Goal: Task Accomplishment & Management: Manage account settings

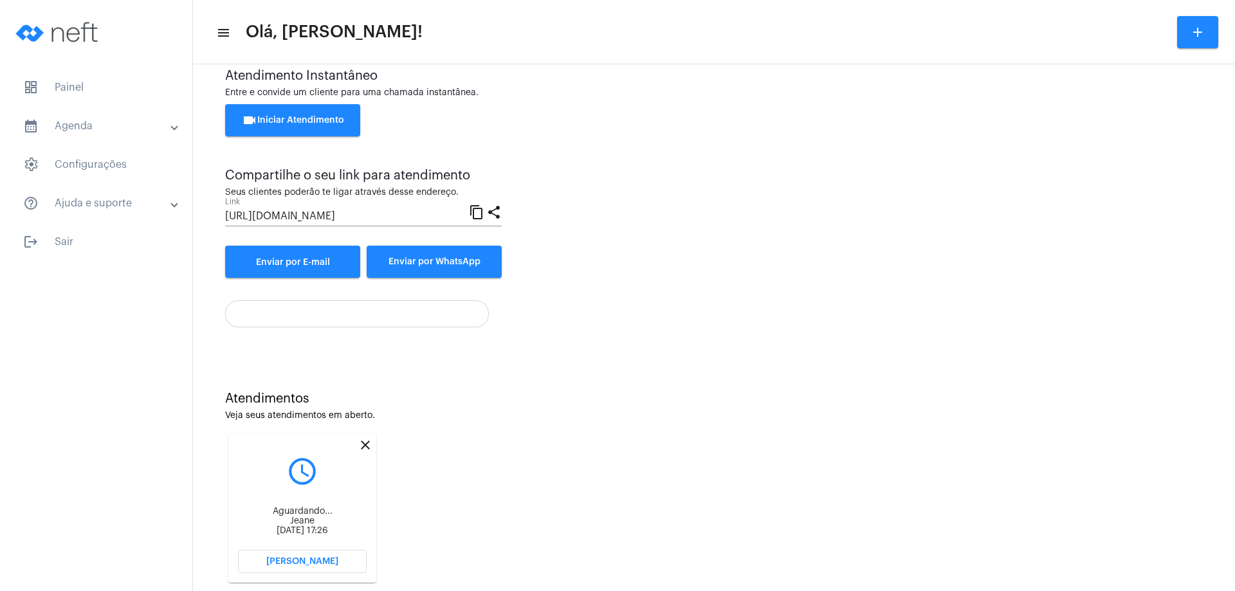
scroll to position [55, 0]
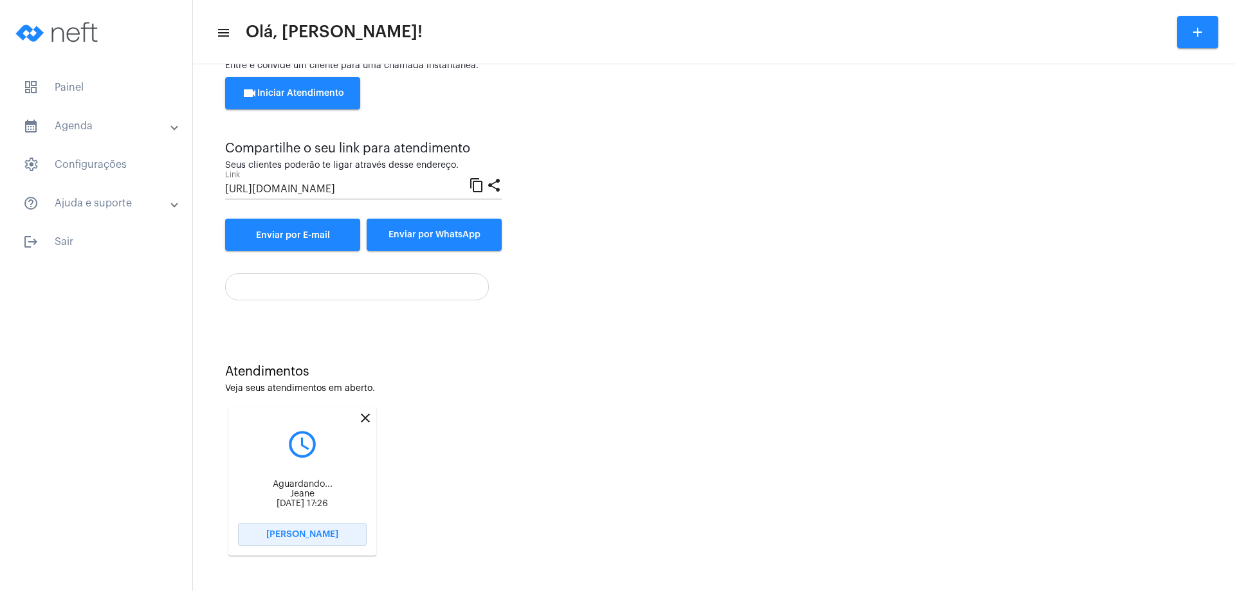
click at [335, 531] on button "[PERSON_NAME]" at bounding box center [302, 534] width 129 height 23
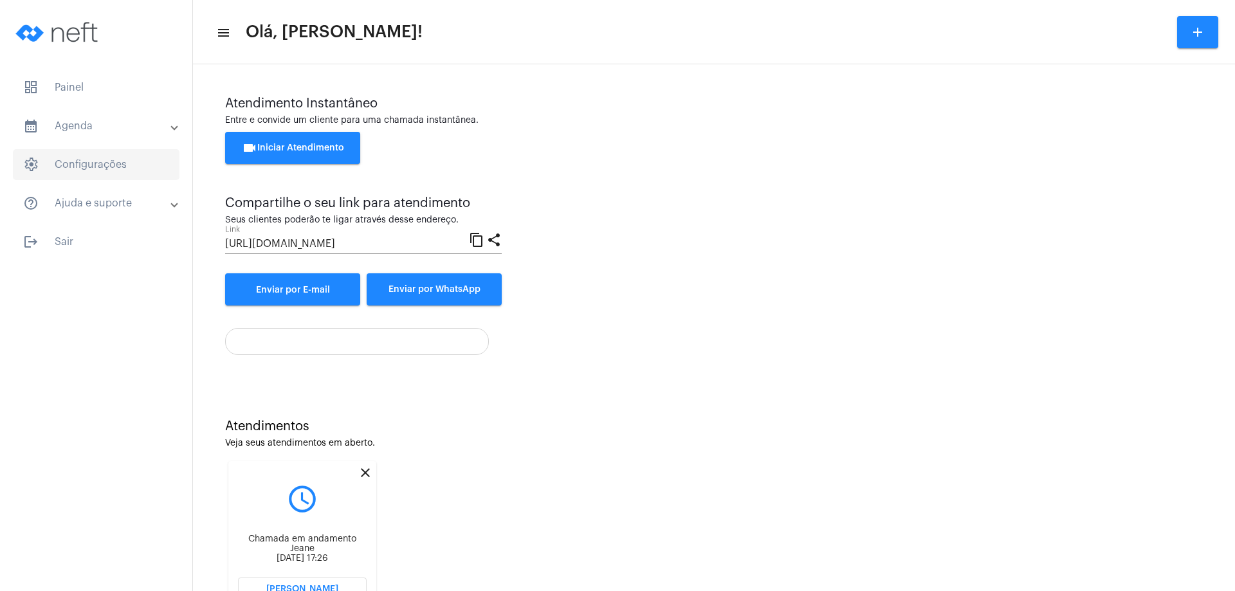
click at [117, 168] on span "settings Configurações" at bounding box center [96, 164] width 167 height 31
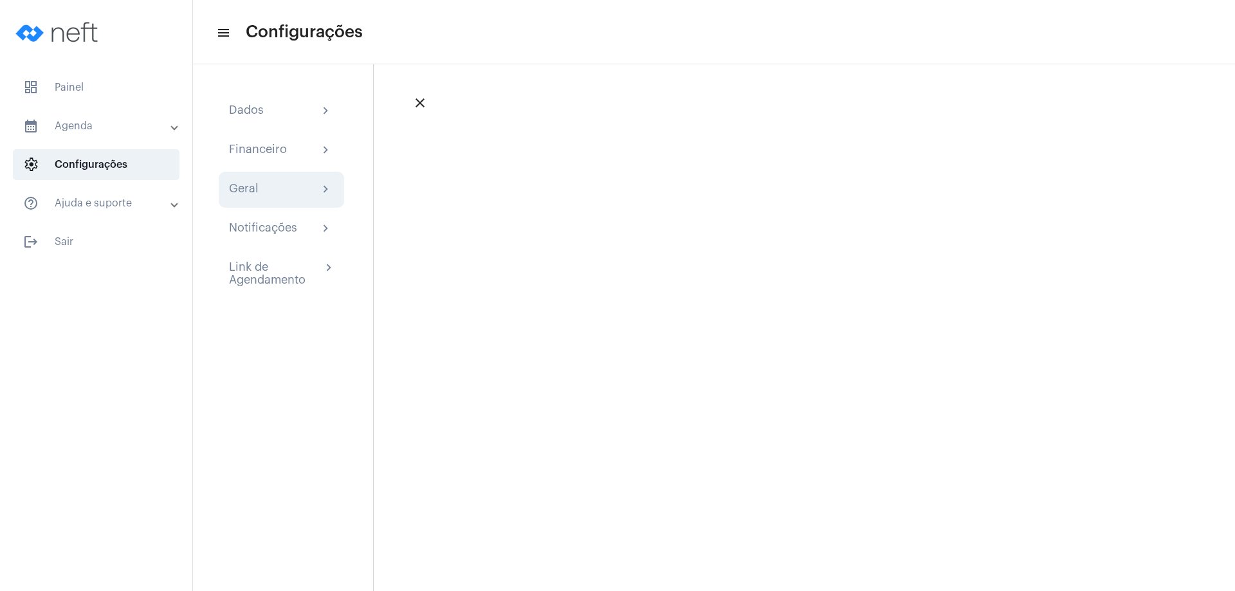
click at [322, 187] on mat-icon "chevron_right" at bounding box center [325, 189] width 15 height 15
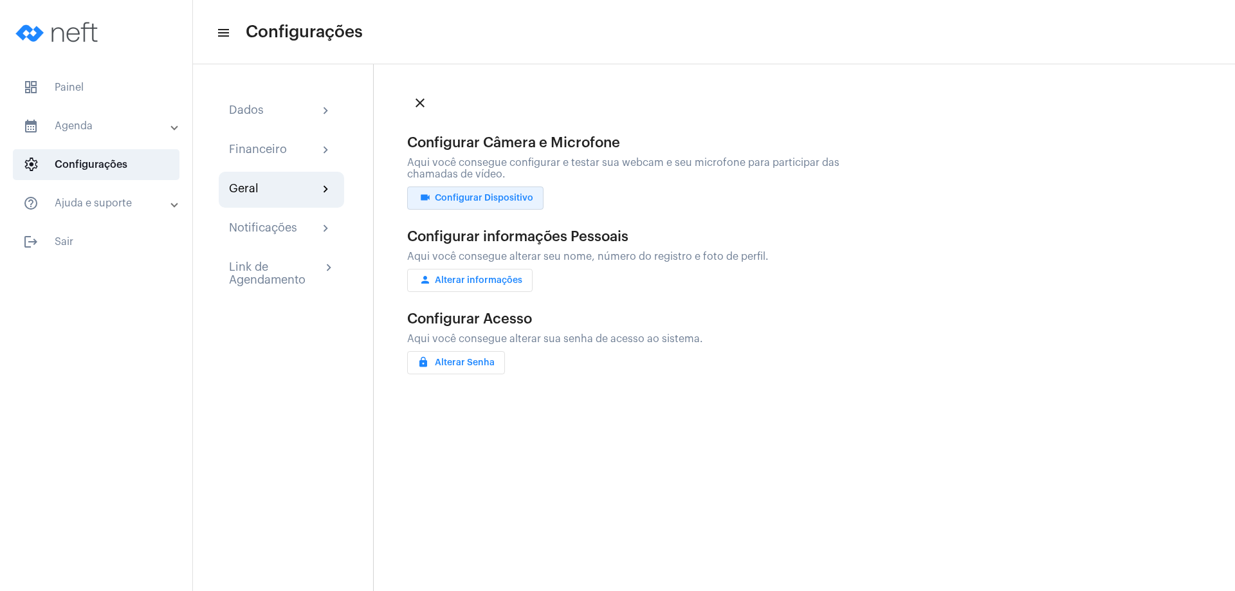
click at [501, 197] on span "videocam Configurar Dispositivo" at bounding box center [476, 198] width 116 height 9
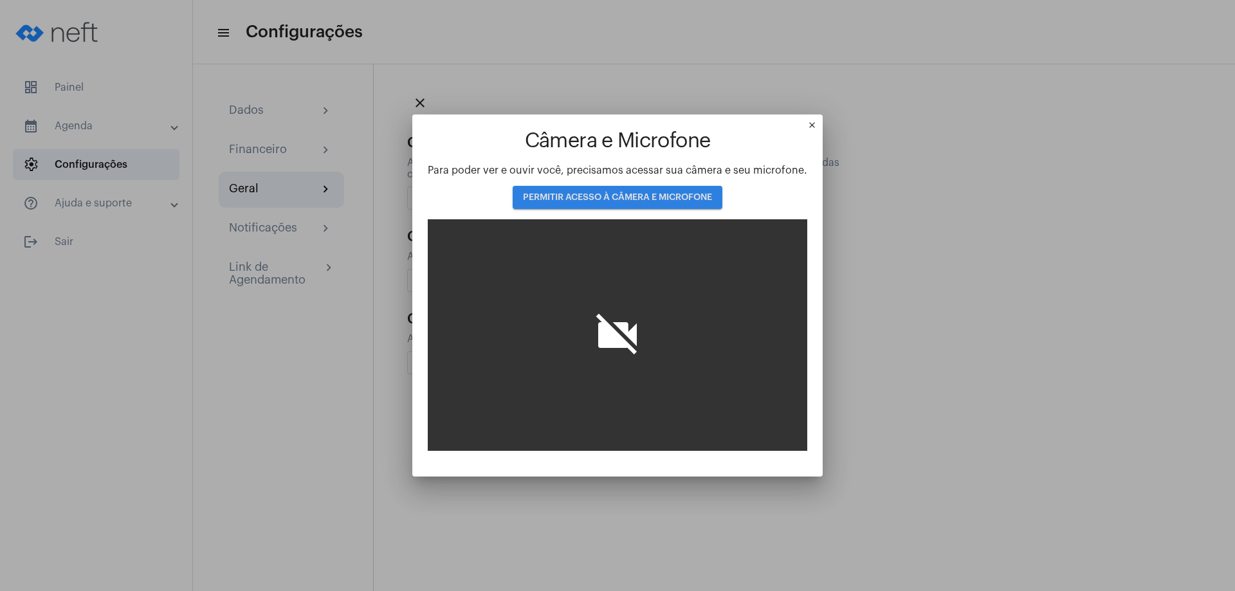
click at [553, 193] on span "PERMITIR ACESSO À CÂMERA E MICROFONE" at bounding box center [617, 197] width 189 height 9
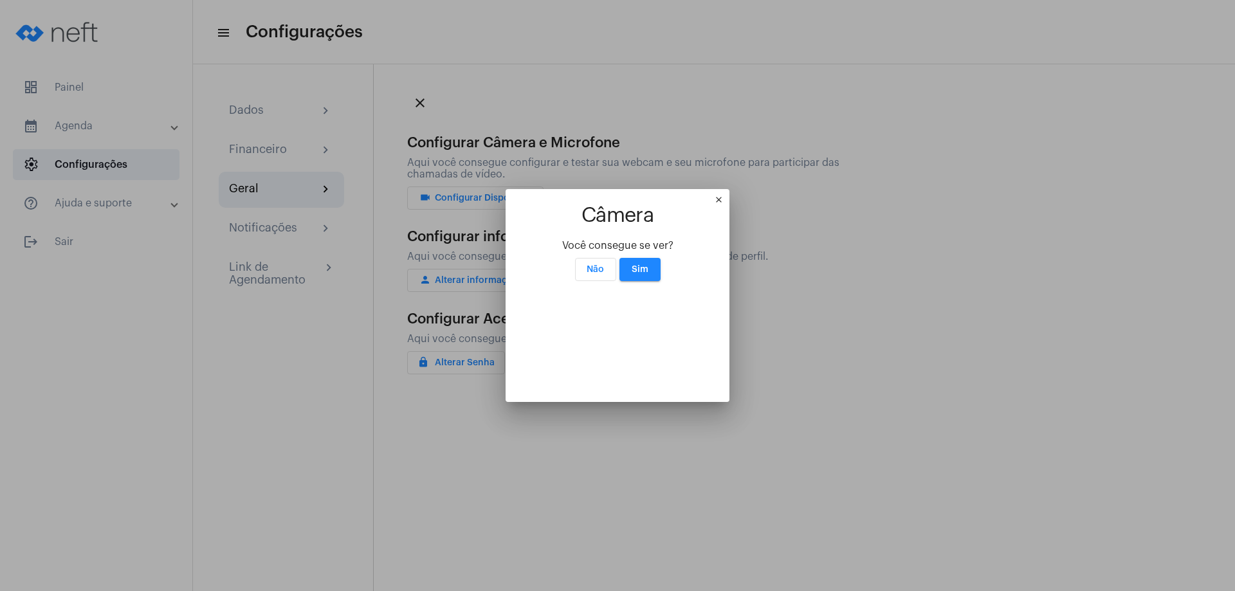
click at [587, 265] on span "Não" at bounding box center [595, 269] width 17 height 9
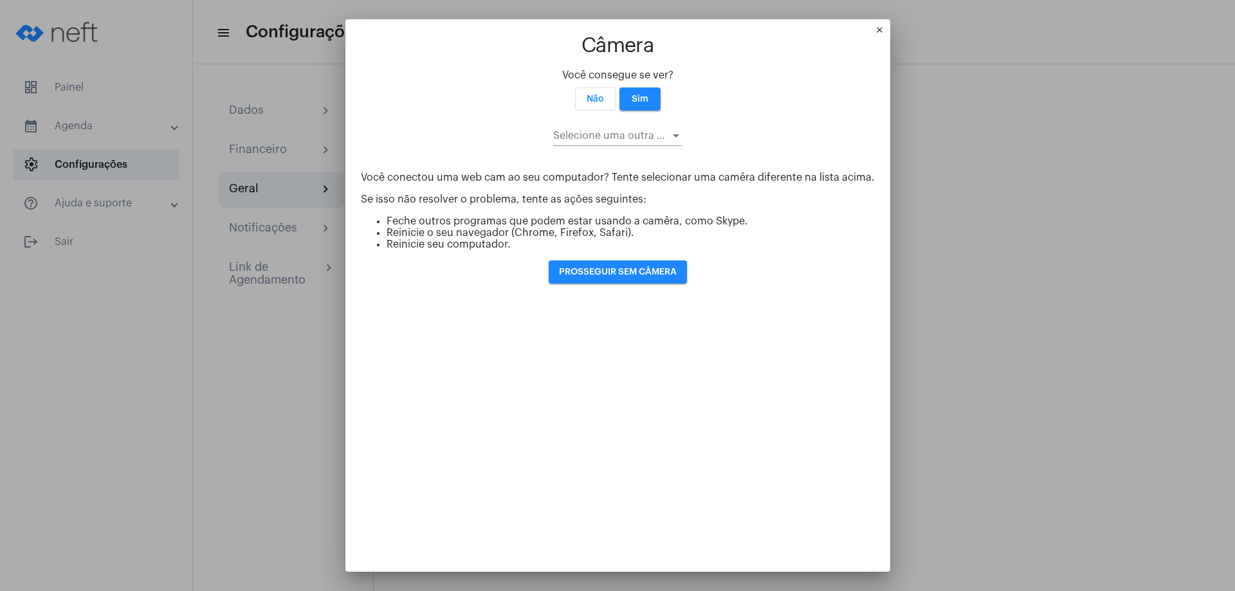
click at [674, 131] on div at bounding box center [676, 136] width 12 height 10
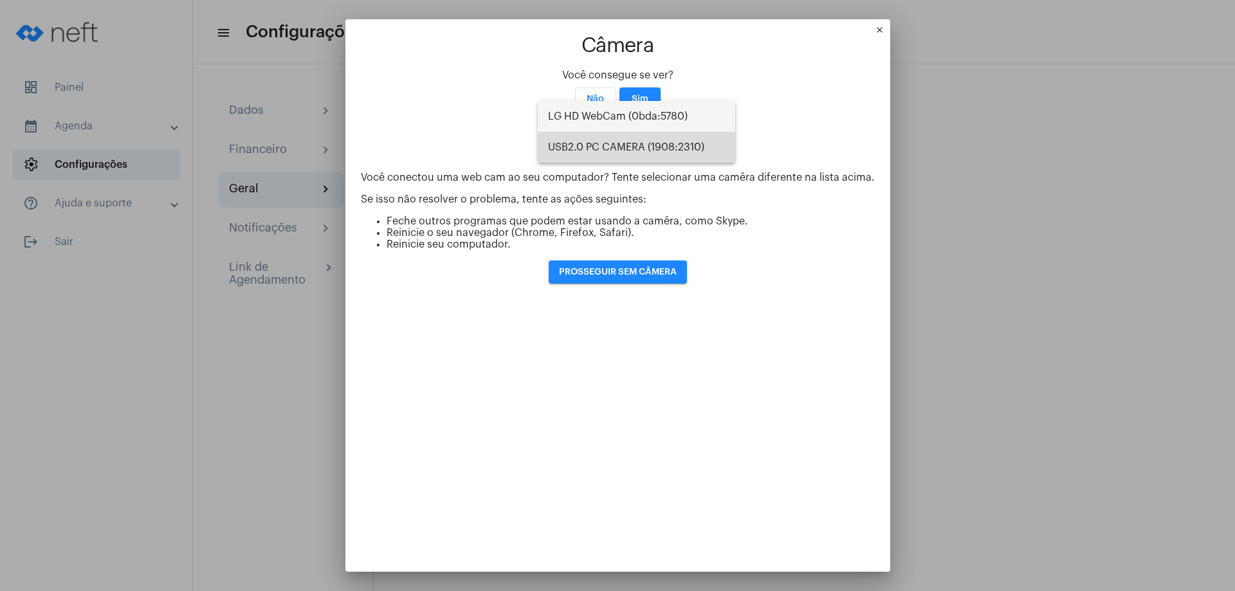
click at [671, 146] on span "USB2.0 PC CAMERA (1908:2310)" at bounding box center [636, 147] width 177 height 31
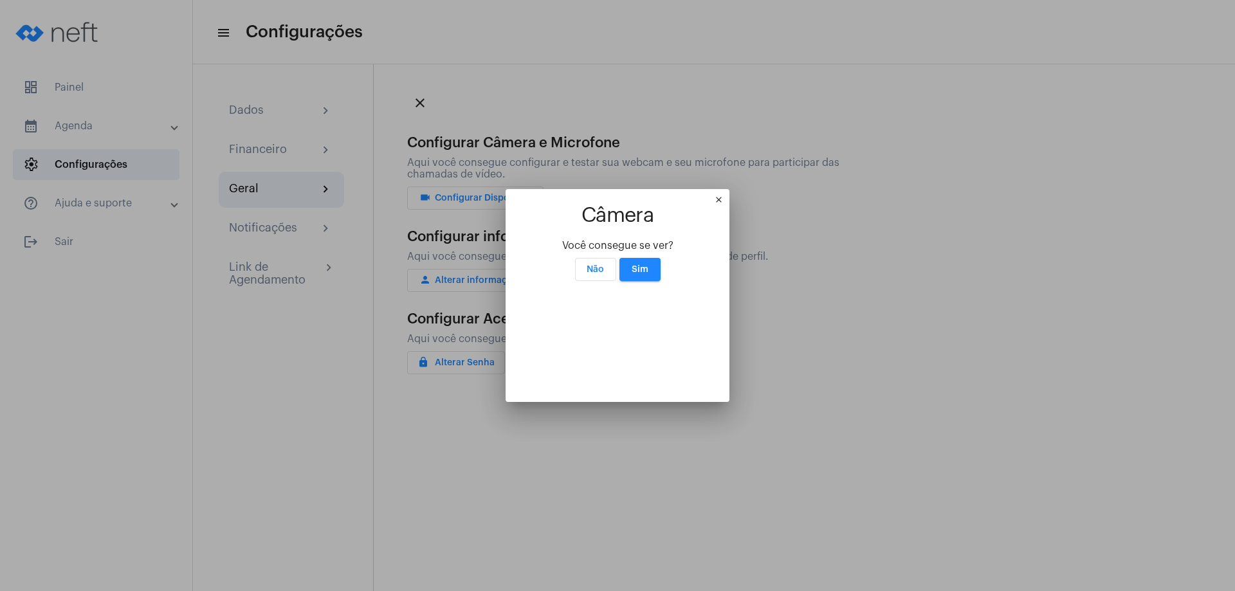
click at [730, 195] on mat-icon "close" at bounding box center [721, 202] width 15 height 15
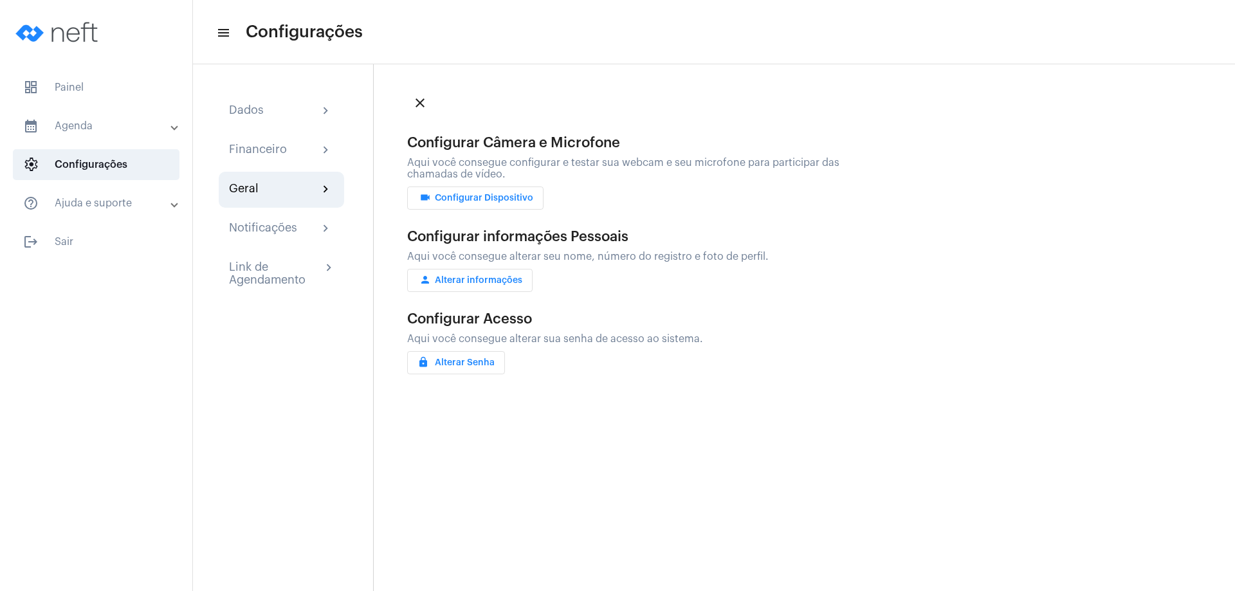
click at [464, 197] on span "videocam Configurar Dispositivo" at bounding box center [476, 198] width 116 height 9
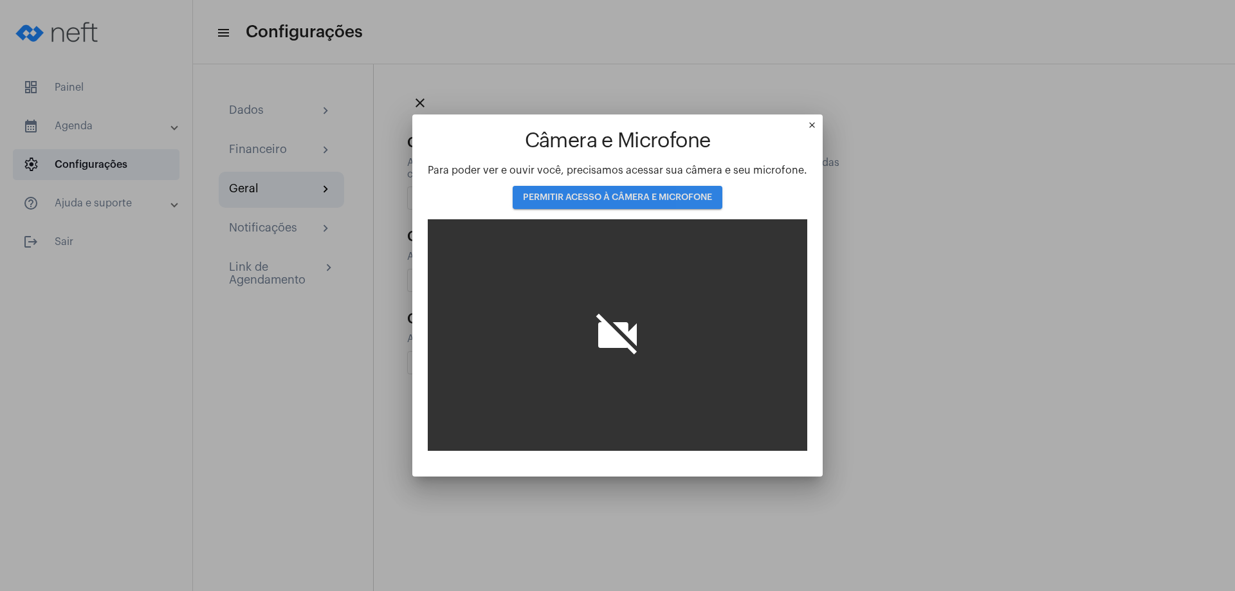
click at [704, 195] on span "PERMITIR ACESSO À CÂMERA E MICROFONE" at bounding box center [617, 197] width 189 height 9
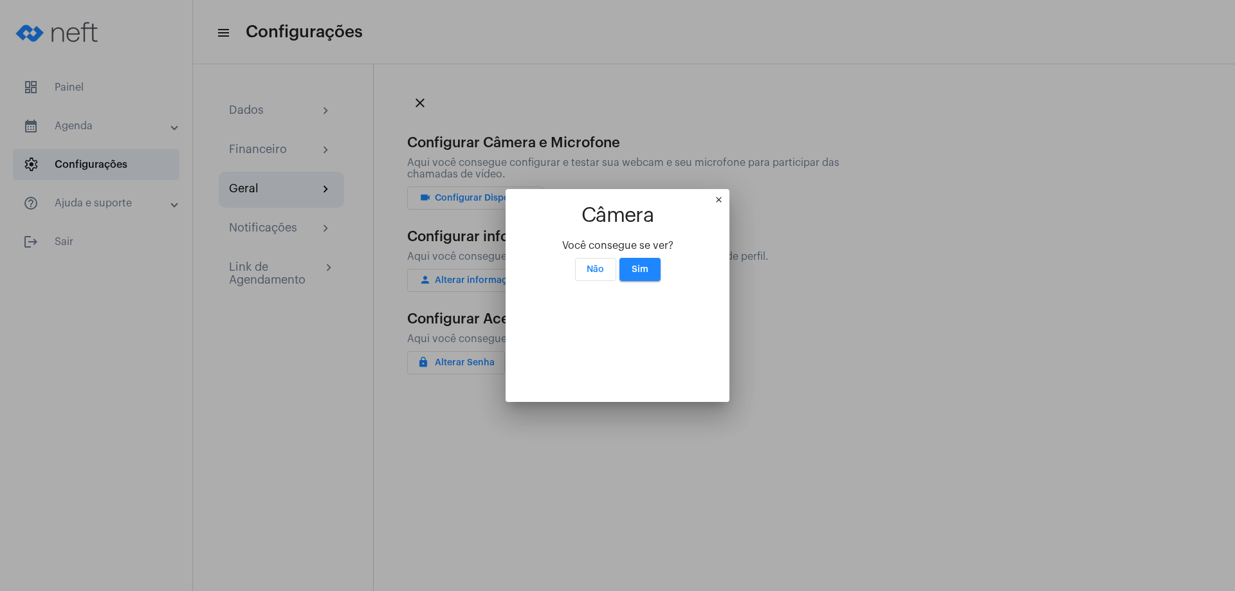
click at [730, 195] on mat-icon "close" at bounding box center [721, 202] width 15 height 15
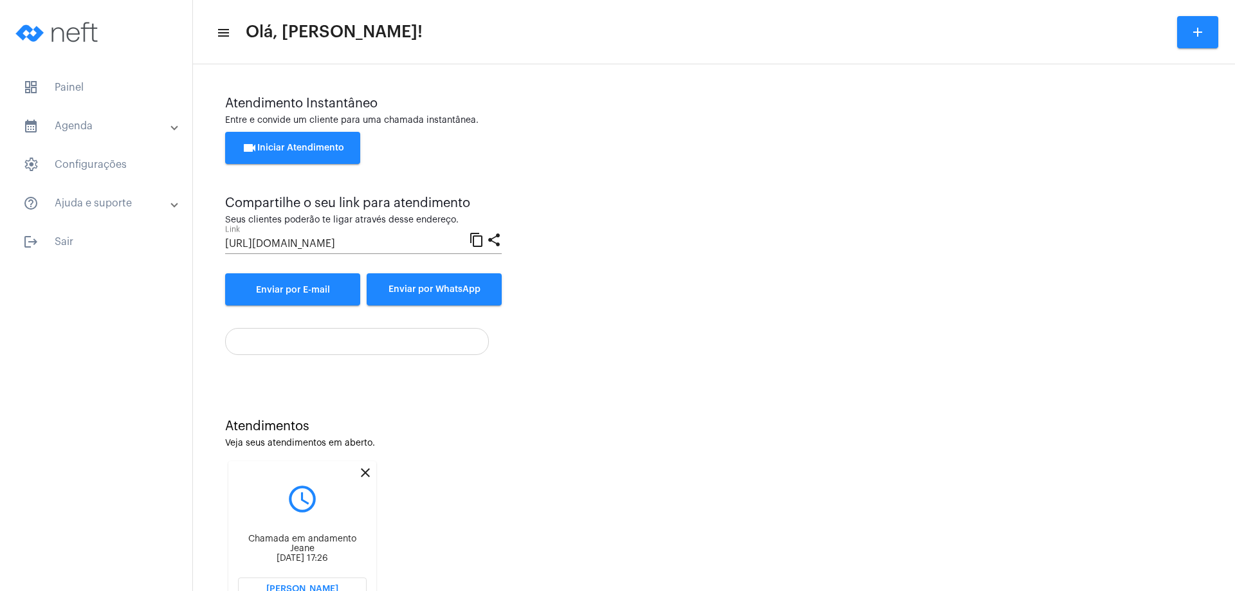
scroll to position [55, 0]
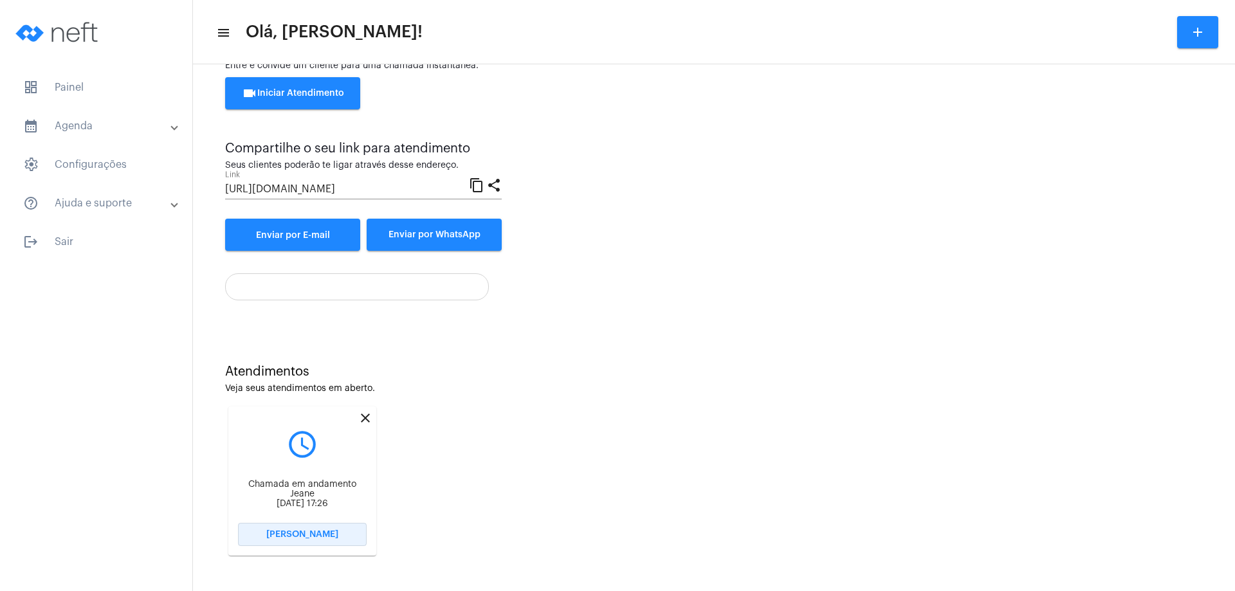
click at [337, 534] on button "[PERSON_NAME]" at bounding box center [302, 534] width 129 height 23
